Goal: Register for event/course

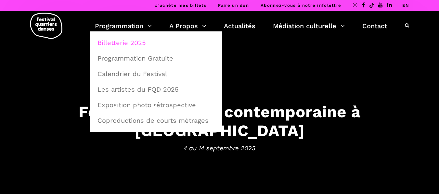
click at [132, 44] on link "Billetterie 2025" at bounding box center [155, 42] width 125 height 15
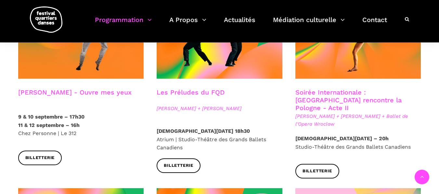
scroll to position [552, 0]
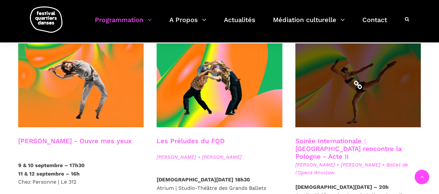
click at [356, 76] on span at bounding box center [358, 86] width 126 height 84
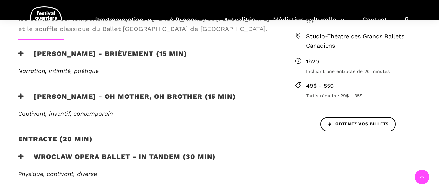
scroll to position [292, 0]
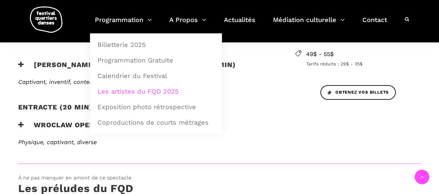
click at [124, 93] on link "Les artistes du FQD 2025" at bounding box center [155, 91] width 125 height 15
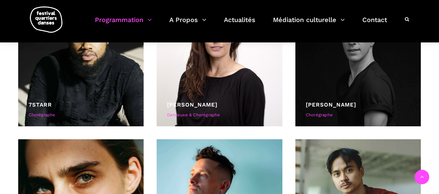
scroll to position [130, 0]
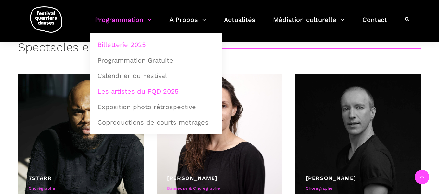
click at [121, 43] on link "Billetterie 2025" at bounding box center [155, 44] width 125 height 15
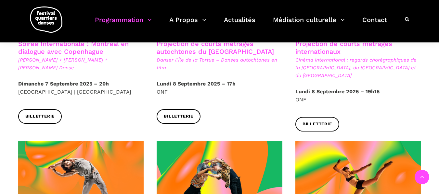
scroll to position [584, 0]
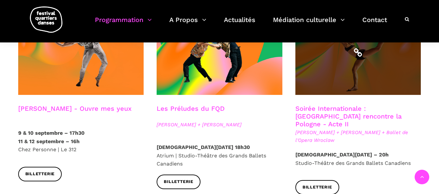
click at [362, 67] on span at bounding box center [358, 53] width 126 height 84
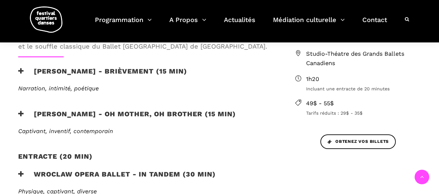
scroll to position [292, 0]
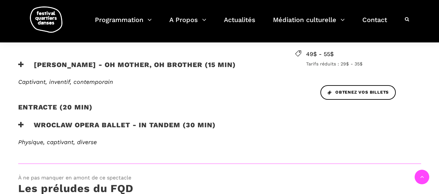
click at [75, 129] on h3 "Wroclaw Opera Ballet - In Tandem (30 min)" at bounding box center [116, 129] width 197 height 16
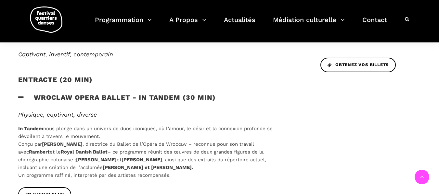
scroll to position [357, 0]
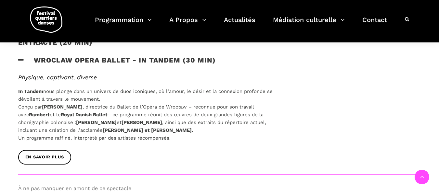
drag, startPoint x: 79, startPoint y: 123, endPoint x: 125, endPoint y: 126, distance: 45.8
click at [117, 122] on strong "[PERSON_NAME]" at bounding box center [96, 123] width 41 height 6
click at [203, 109] on p "In Tandem nous plonge dans un univers de duos iconiques, où l’amour, le désir e…" at bounding box center [146, 115] width 256 height 55
